Goal: Task Accomplishment & Management: Complete application form

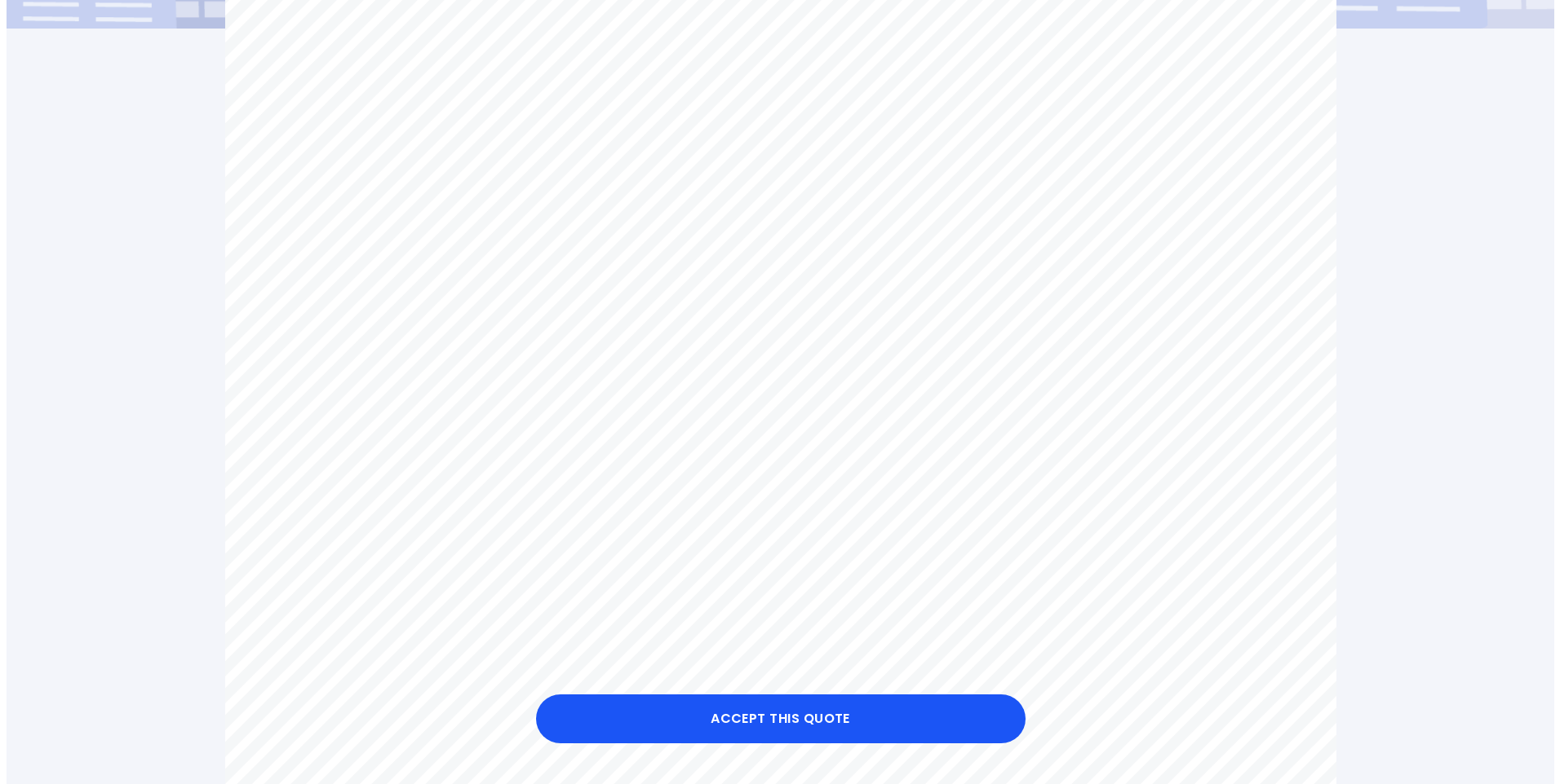
scroll to position [598, 0]
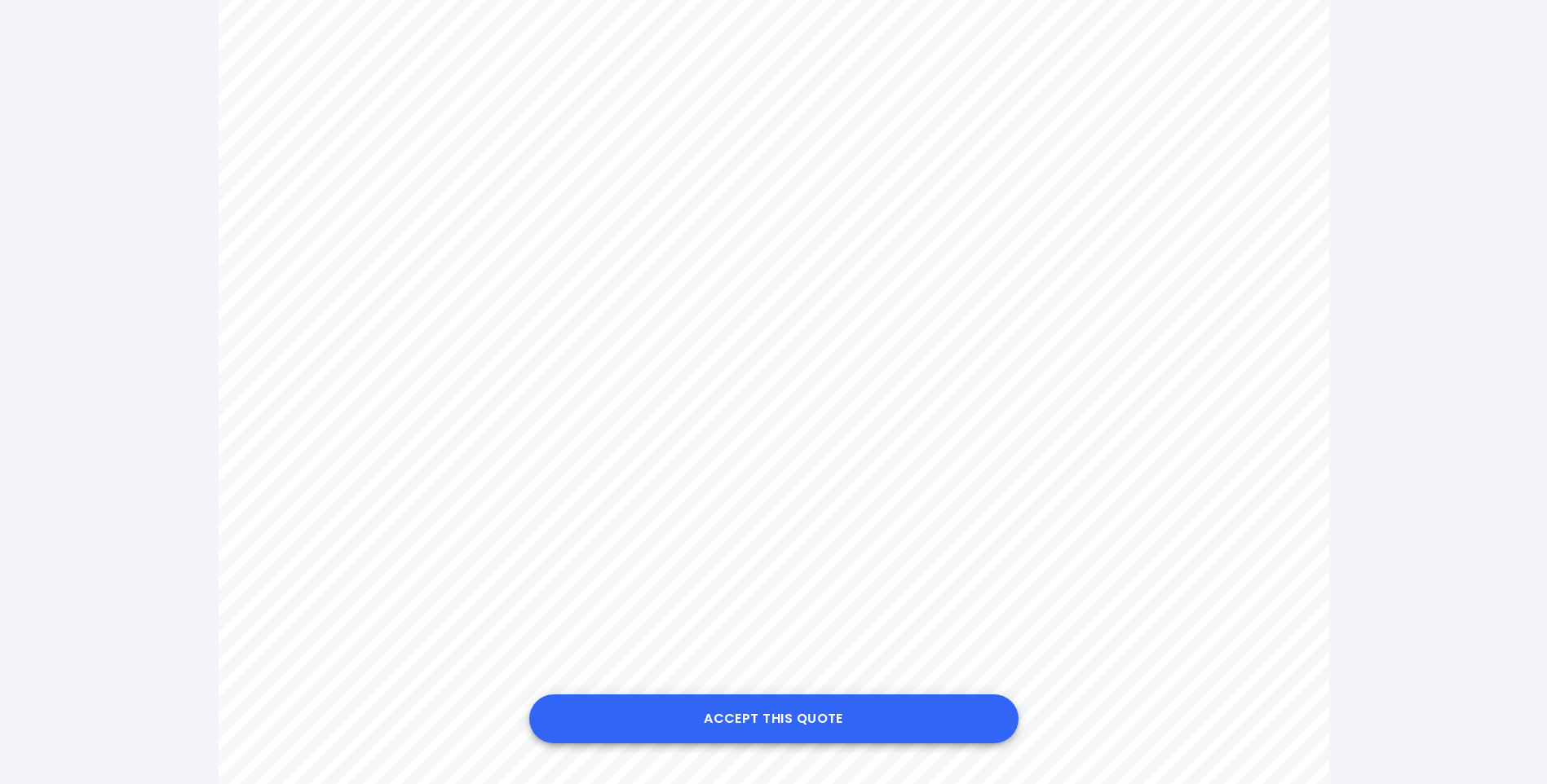
click at [819, 715] on button "Accept this Quote" at bounding box center [774, 719] width 489 height 49
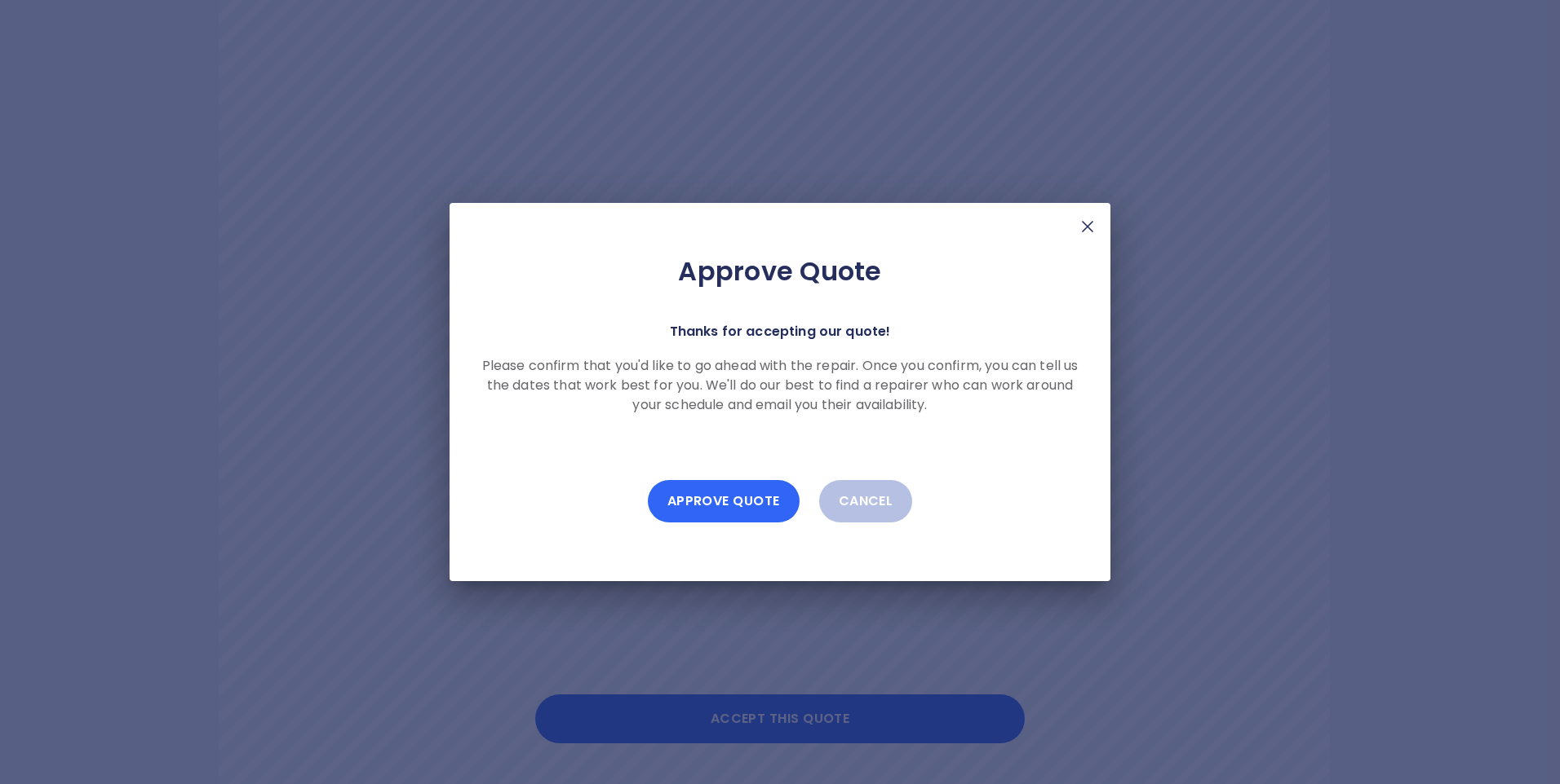
click at [711, 504] on button "Approve Quote" at bounding box center [724, 500] width 152 height 42
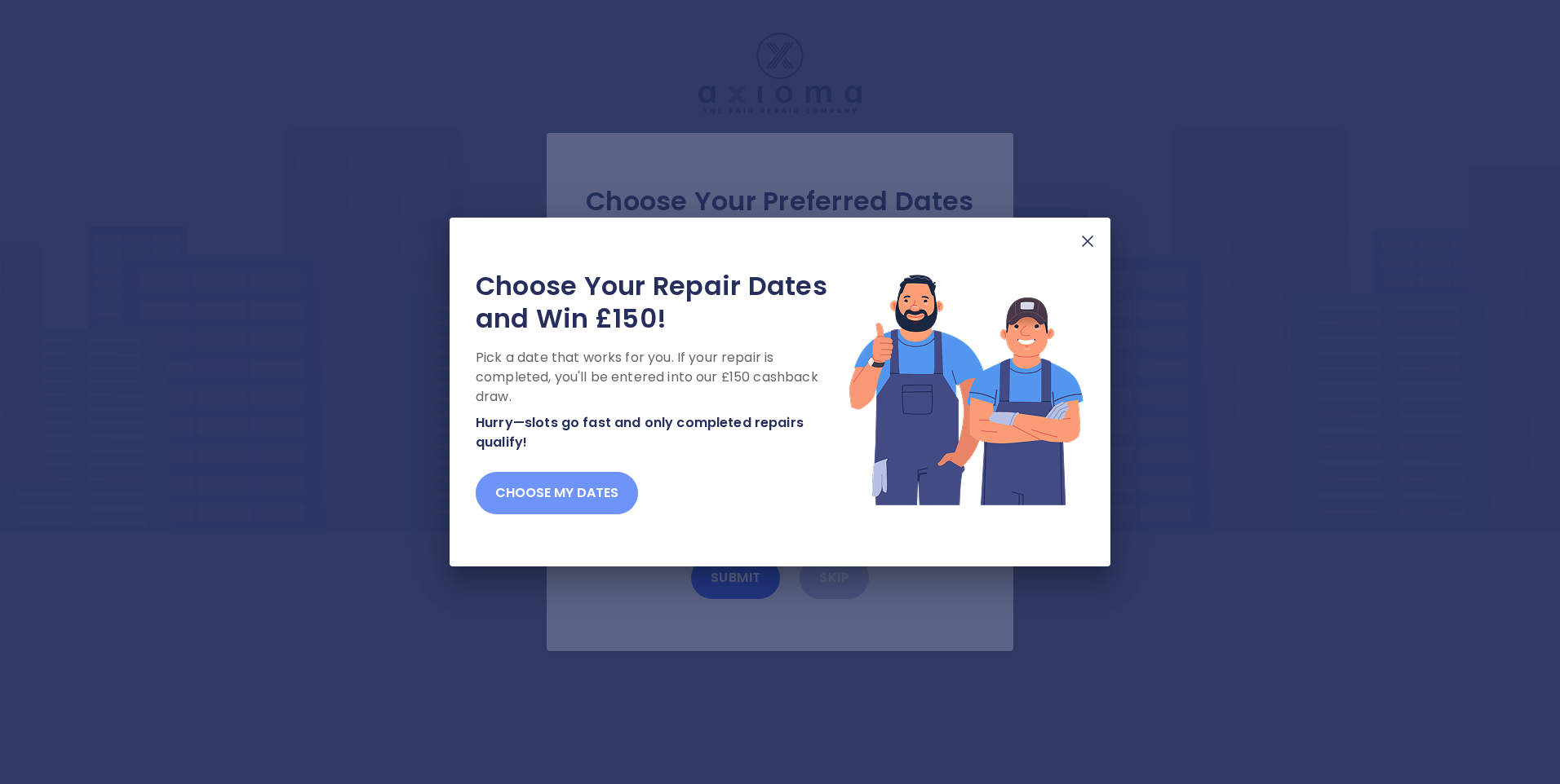
click at [520, 495] on button "Choose my dates" at bounding box center [556, 493] width 162 height 42
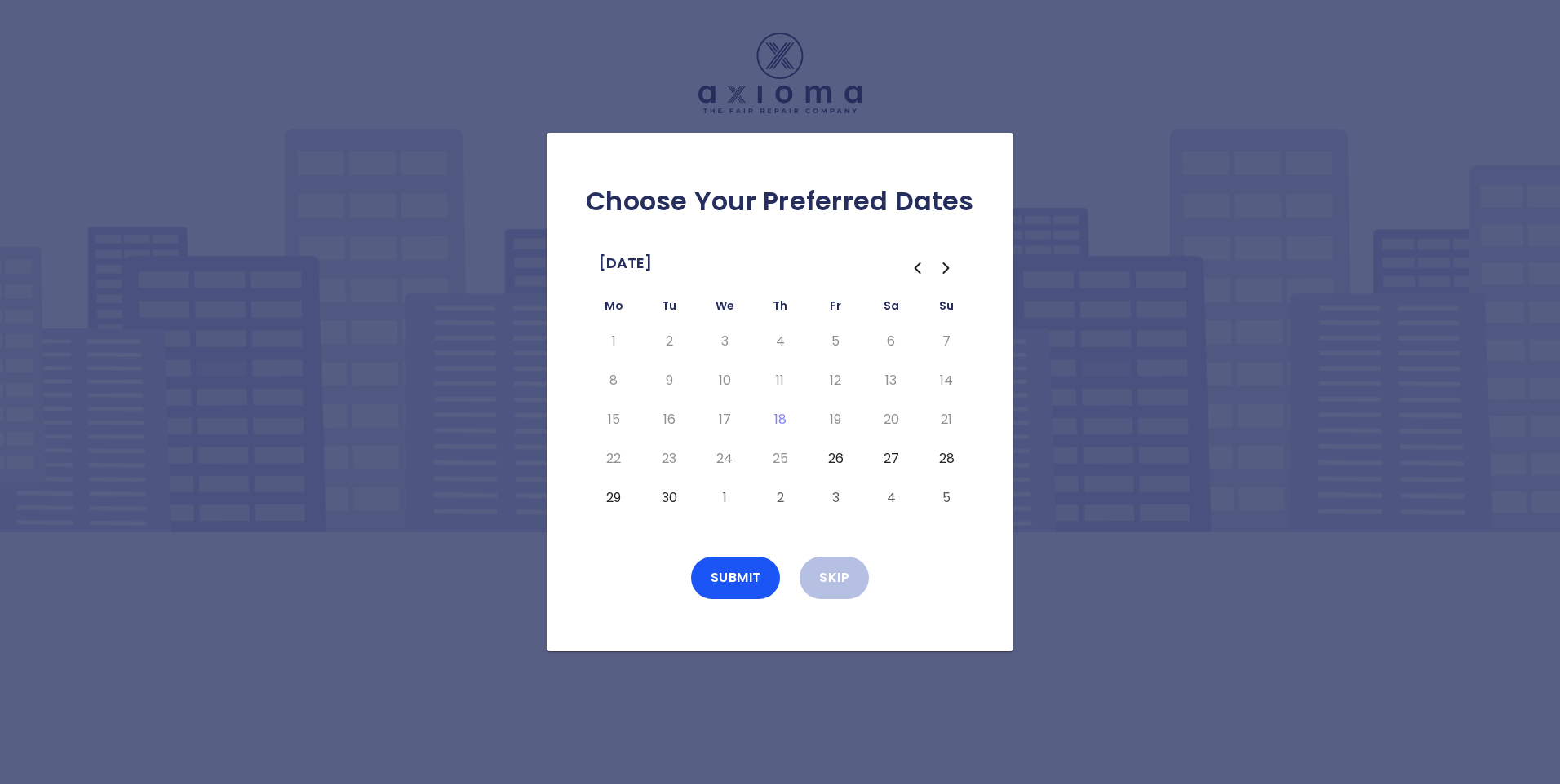
click at [946, 268] on icon "Go to the Next Month" at bounding box center [946, 268] width 20 height 20
click at [920, 264] on icon "Go to the Previous Month" at bounding box center [917, 268] width 5 height 10
click at [888, 497] on button "4" at bounding box center [890, 497] width 29 height 26
click at [888, 458] on button "27" at bounding box center [890, 458] width 29 height 26
click at [886, 497] on button "4" at bounding box center [890, 497] width 29 height 26
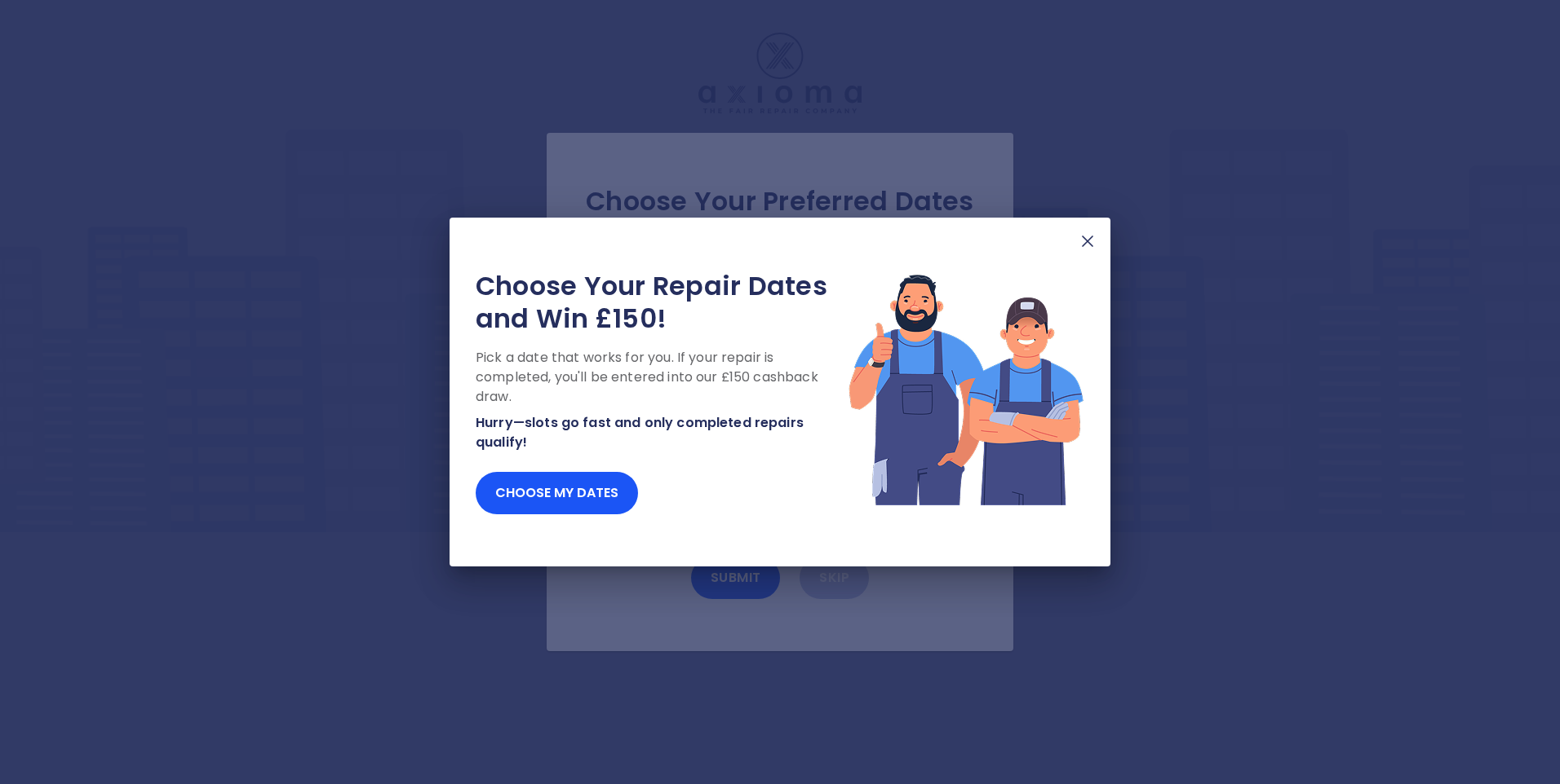
drag, startPoint x: 1088, startPoint y: 246, endPoint x: 952, endPoint y: 236, distance: 136.4
click at [1088, 246] on img at bounding box center [1088, 241] width 20 height 20
click at [1091, 239] on img at bounding box center [1088, 241] width 20 height 20
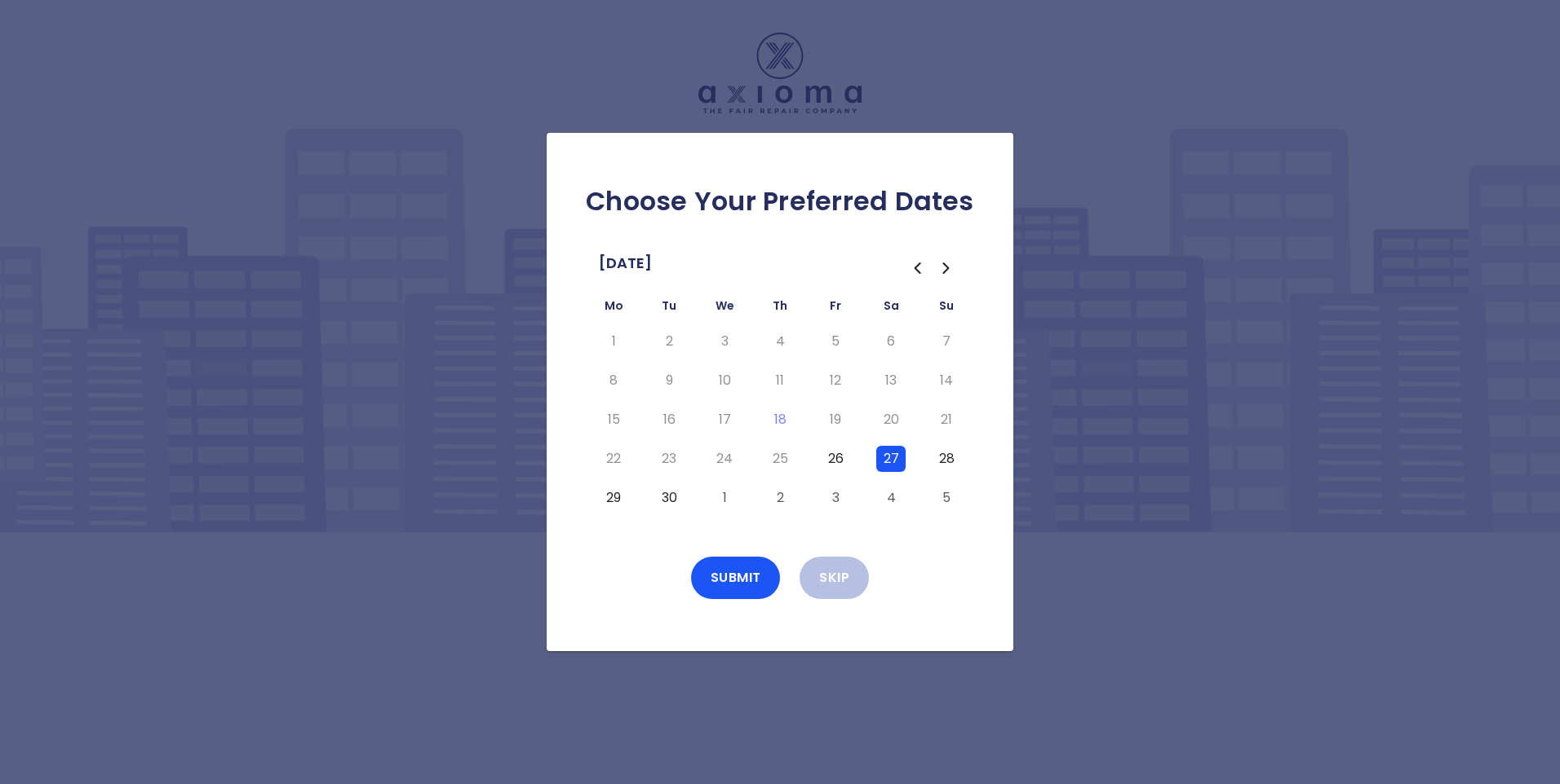
click at [943, 272] on icon "Go to the Next Month" at bounding box center [944, 268] width 5 height 10
click at [919, 264] on icon "Go to the Previous Month" at bounding box center [917, 268] width 5 height 10
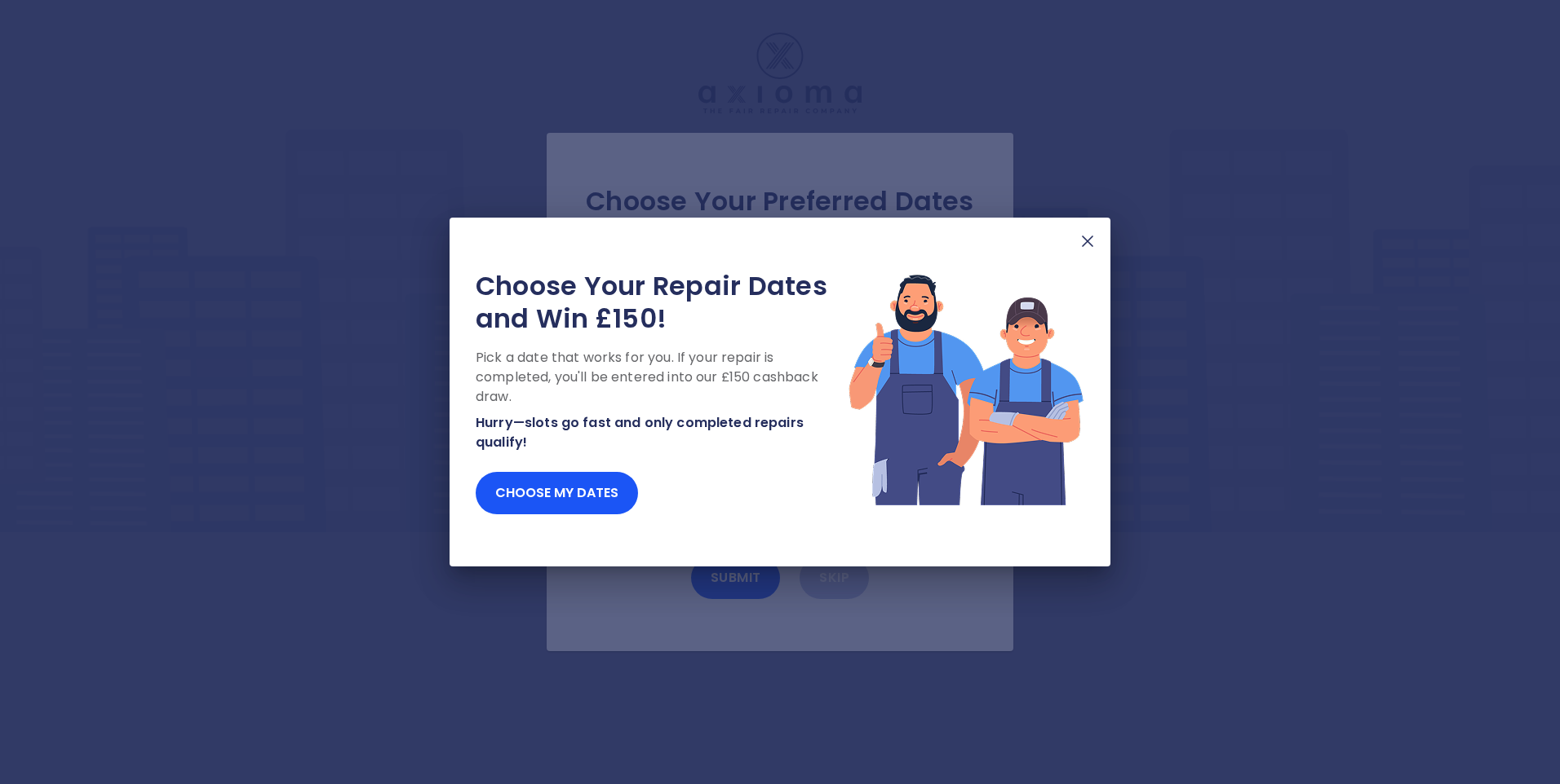
click at [1087, 242] on img at bounding box center [1088, 241] width 20 height 20
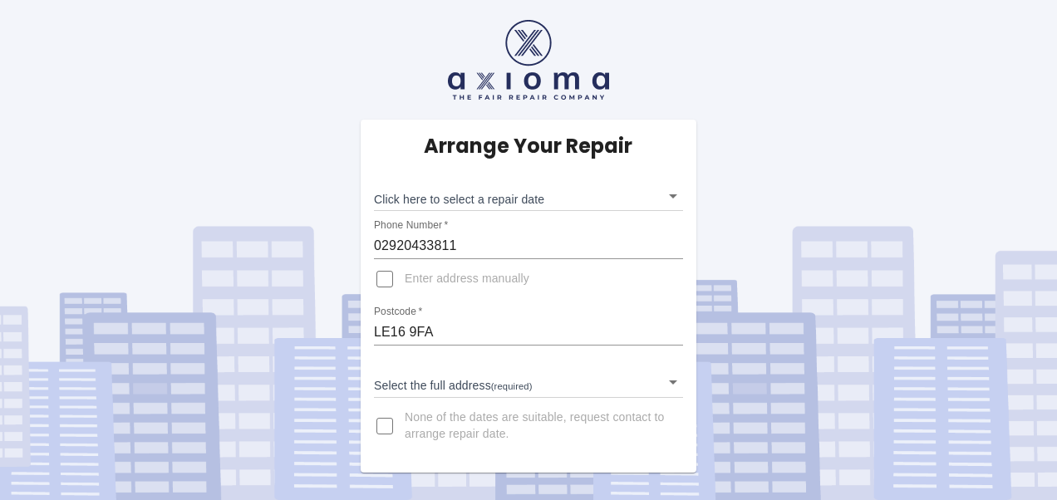
click at [497, 204] on body "Arrange Your Repair Click here to select a repair date ​ Phone Number   * 02920…" at bounding box center [528, 250] width 1057 height 500
